Goal: Transaction & Acquisition: Obtain resource

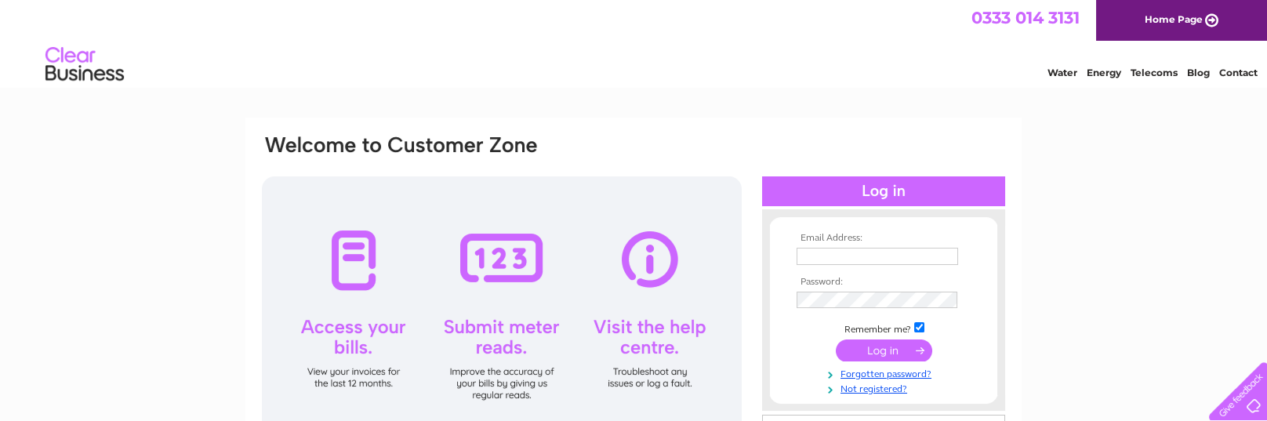
type input "dunsdale.coachworks@gmail.com"
click at [878, 349] on input "submit" at bounding box center [884, 350] width 96 height 22
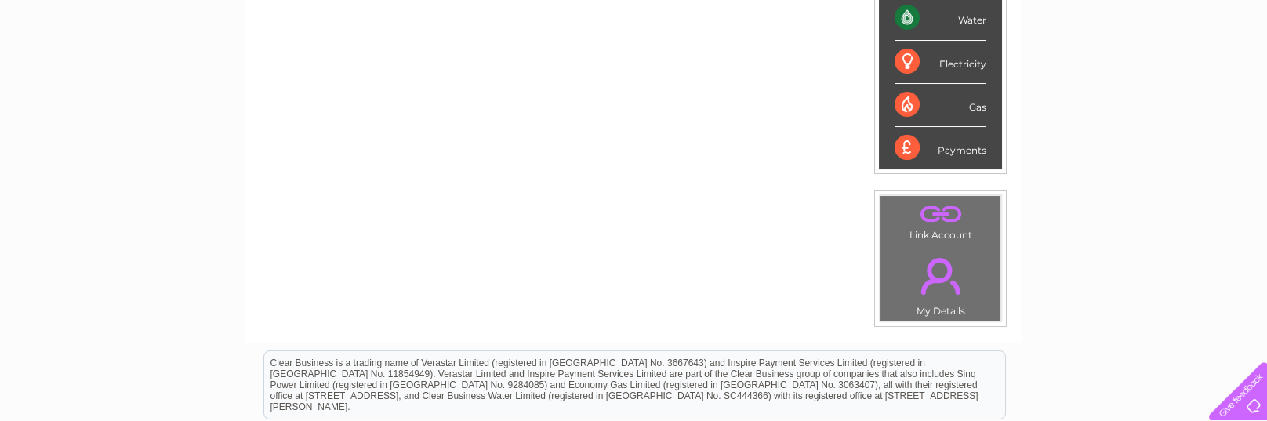
scroll to position [78, 0]
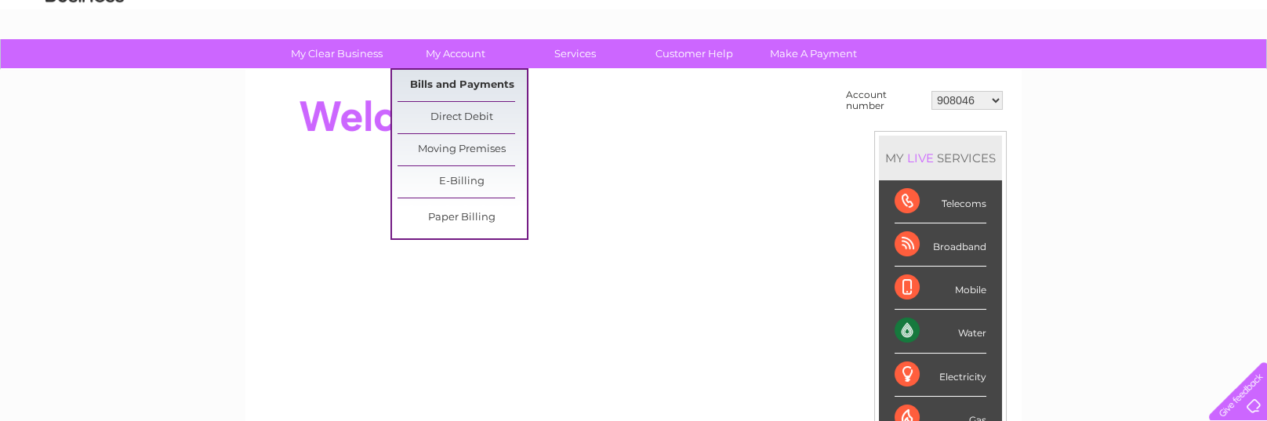
click at [458, 74] on link "Bills and Payments" at bounding box center [461, 85] width 129 height 31
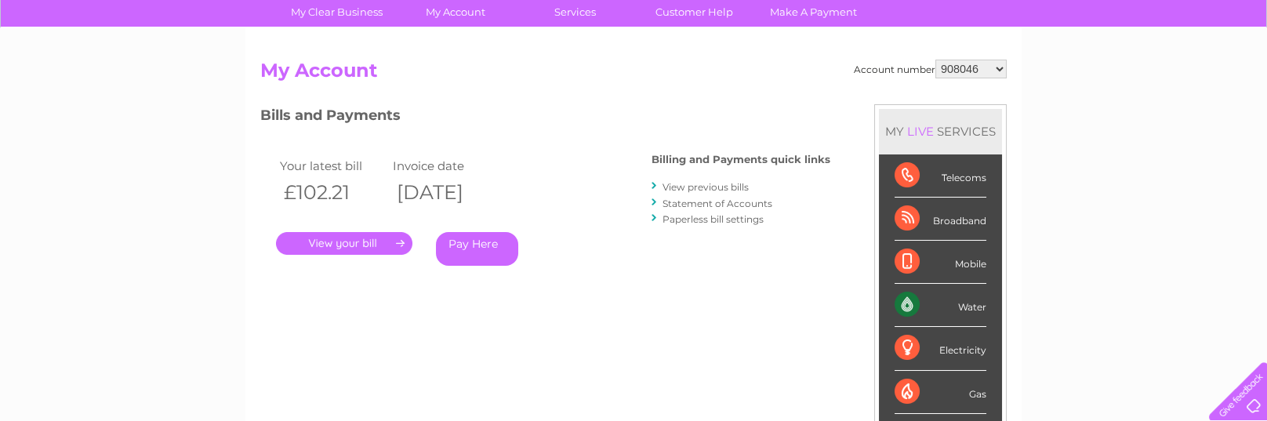
scroll to position [235, 0]
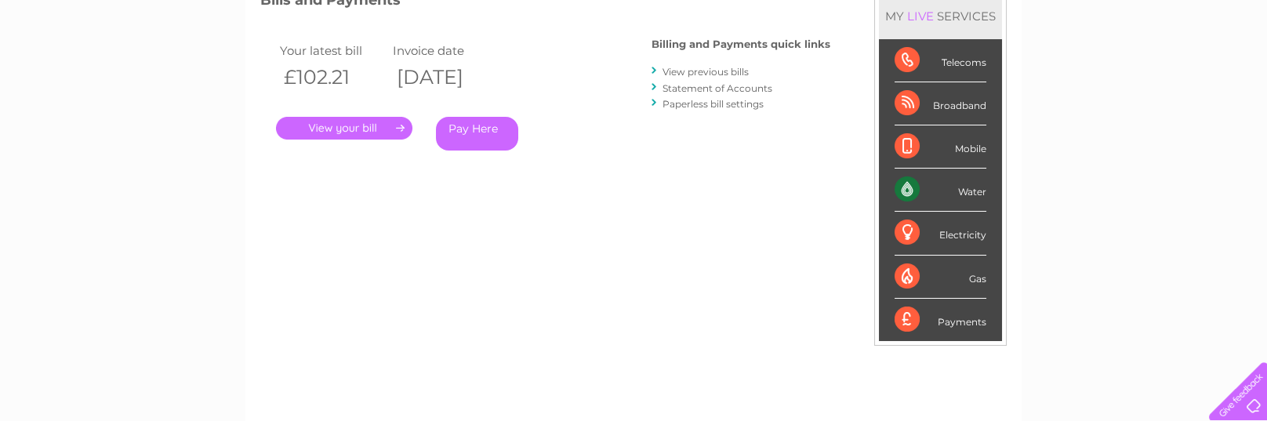
click at [375, 126] on link "." at bounding box center [344, 128] width 136 height 23
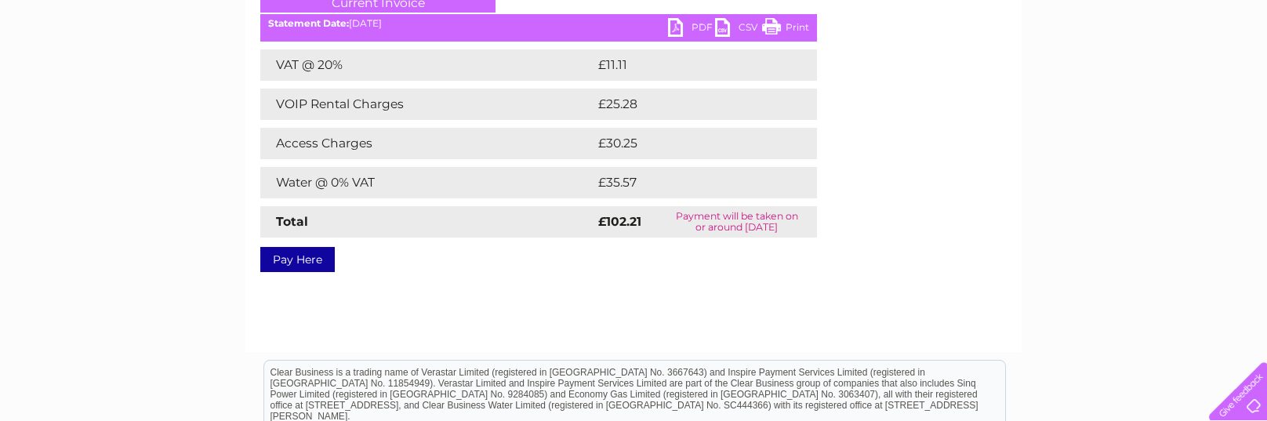
scroll to position [78, 0]
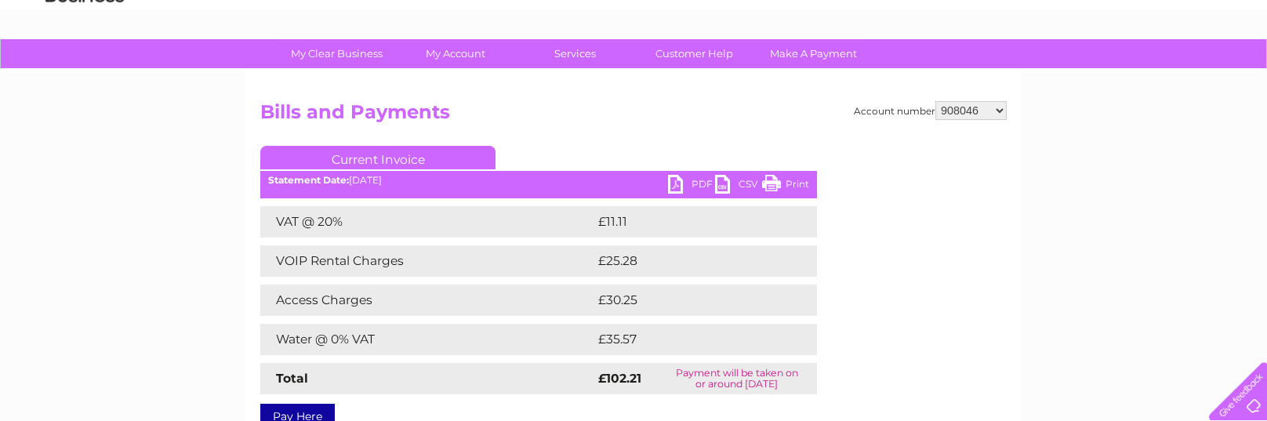
click at [955, 110] on select "908046 945563 945564 30306743" at bounding box center [970, 110] width 71 height 19
click at [936, 101] on select "908046 945563 945564 30306743" at bounding box center [970, 110] width 71 height 19
click at [691, 183] on link "PDF" at bounding box center [691, 186] width 47 height 23
click at [680, 180] on link "PDF" at bounding box center [691, 186] width 47 height 23
click at [1000, 111] on select "908046 945563 945564 30306743" at bounding box center [970, 110] width 71 height 19
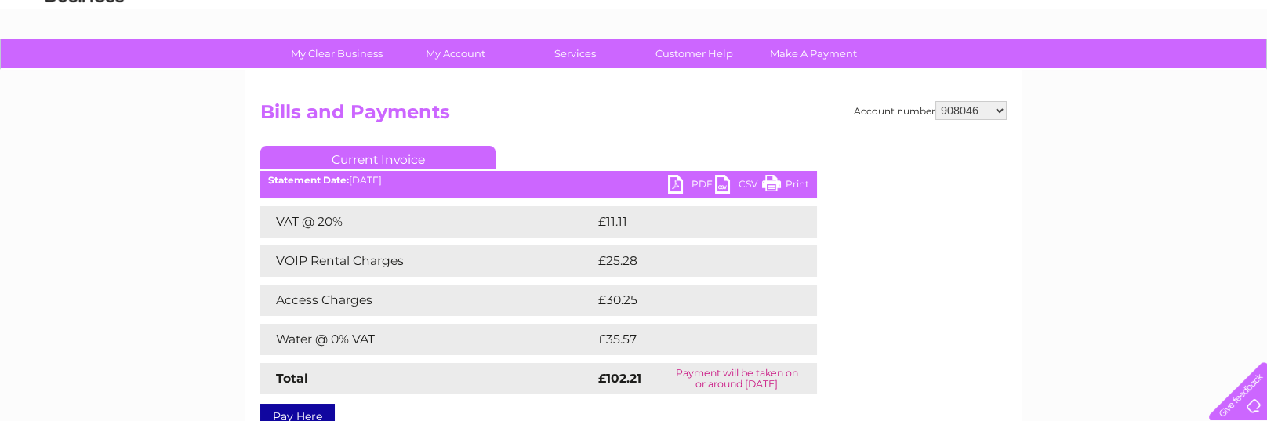
select select "945563"
click at [936, 101] on select "908046 945563 945564 30306743" at bounding box center [970, 110] width 71 height 19
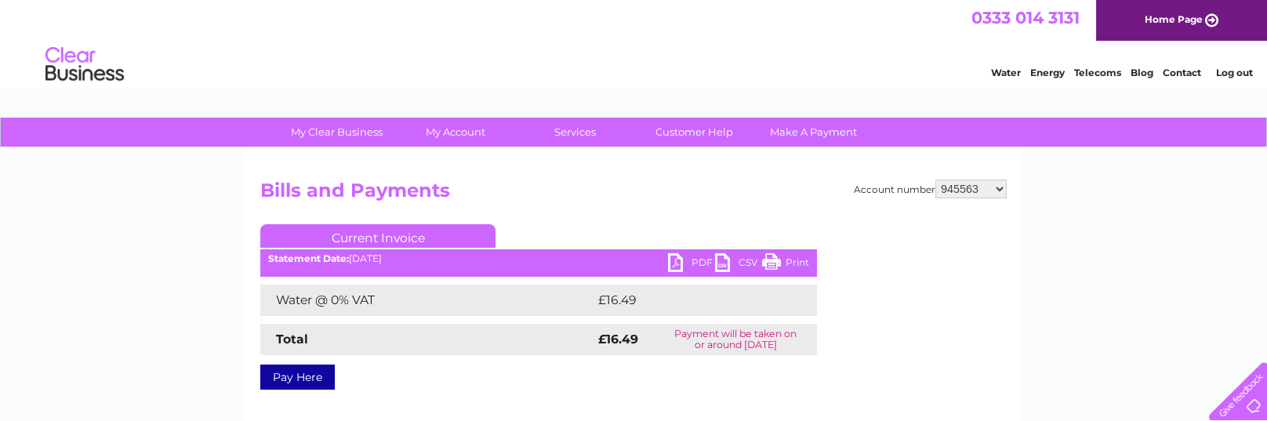
click at [675, 256] on link "PDF" at bounding box center [691, 264] width 47 height 23
click at [668, 265] on link "PDF" at bounding box center [691, 264] width 47 height 23
click at [858, 230] on div "Account number 908046 945563 945564 30306743 Bills and Payments Current Invoice…" at bounding box center [633, 297] width 746 height 234
click at [1000, 189] on select "908046 945563 945564 30306743" at bounding box center [970, 189] width 71 height 19
select select "945564"
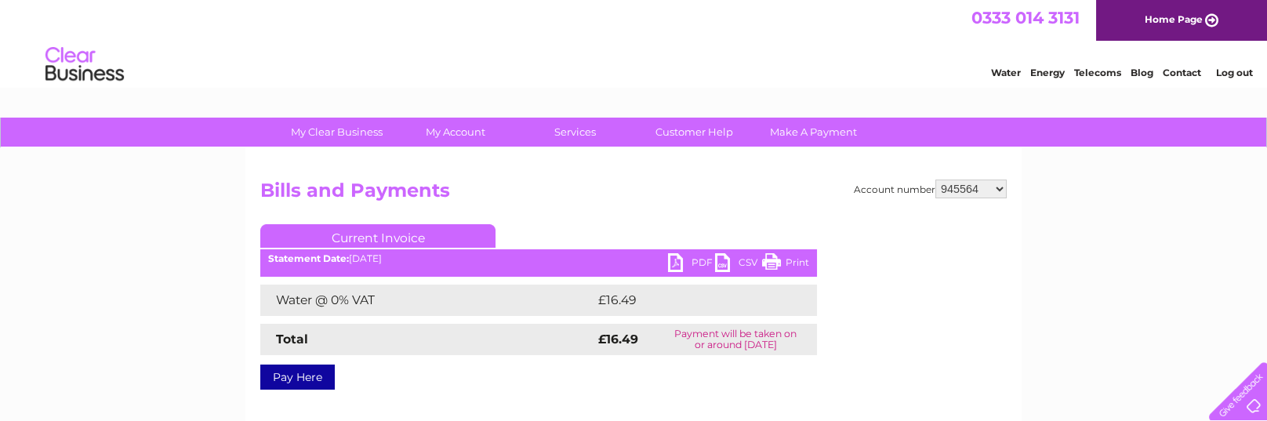
click at [936, 180] on select "908046 945563 945564 30306743" at bounding box center [970, 189] width 71 height 19
click at [677, 262] on link "PDF" at bounding box center [691, 264] width 47 height 23
click at [678, 268] on link "PDF" at bounding box center [691, 264] width 47 height 23
click at [880, 229] on div "Account number 908046 945563 945564 30306743 Bills and Payments Current Invoice…" at bounding box center [633, 297] width 746 height 234
click at [1002, 187] on select "908046 945563 945564 30306743" at bounding box center [970, 189] width 71 height 19
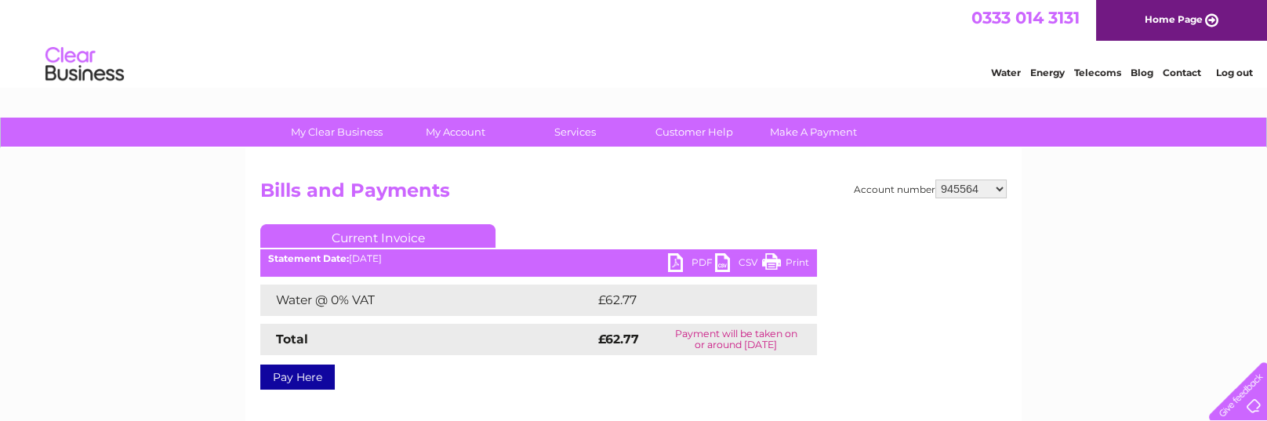
select select "30306743"
click at [936, 180] on select "908046 945563 945564 30306743" at bounding box center [970, 189] width 71 height 19
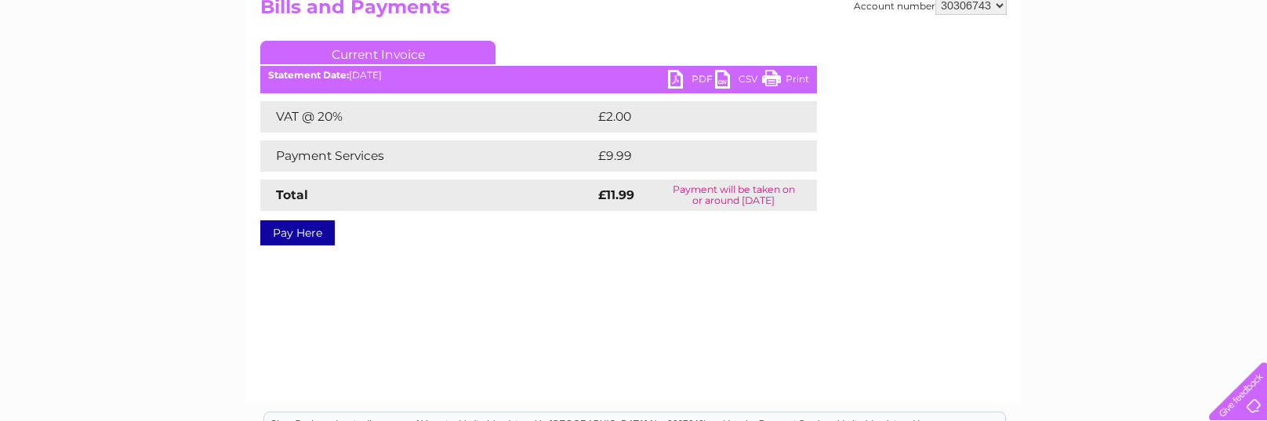
scroll to position [235, 0]
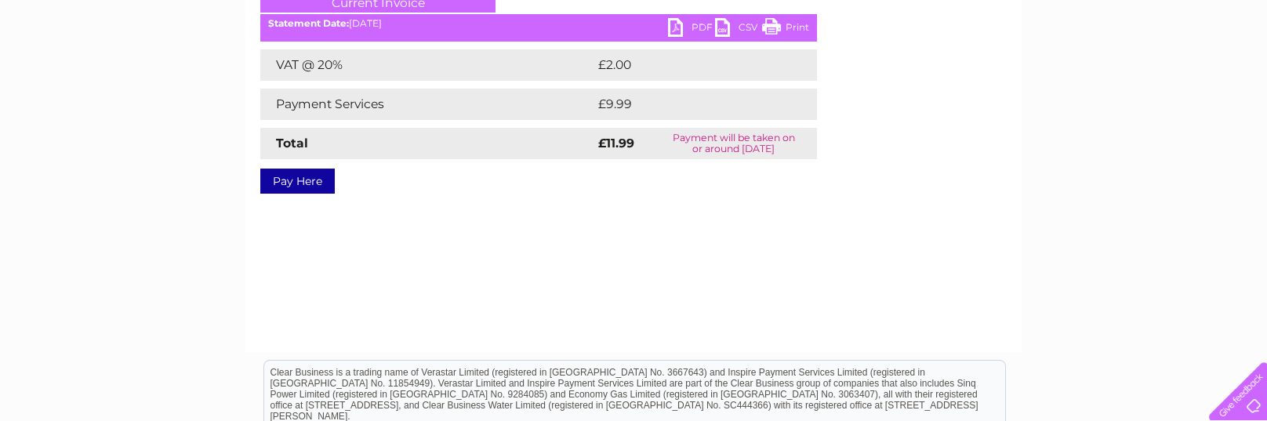
click at [686, 24] on link "PDF" at bounding box center [691, 29] width 47 height 23
click at [672, 31] on link "PDF" at bounding box center [691, 29] width 47 height 23
click at [444, 252] on div "Account number 908046 945563 945564 30306743 Bills and Payments Current Invoice…" at bounding box center [633, 132] width 776 height 439
